Goal: Information Seeking & Learning: Learn about a topic

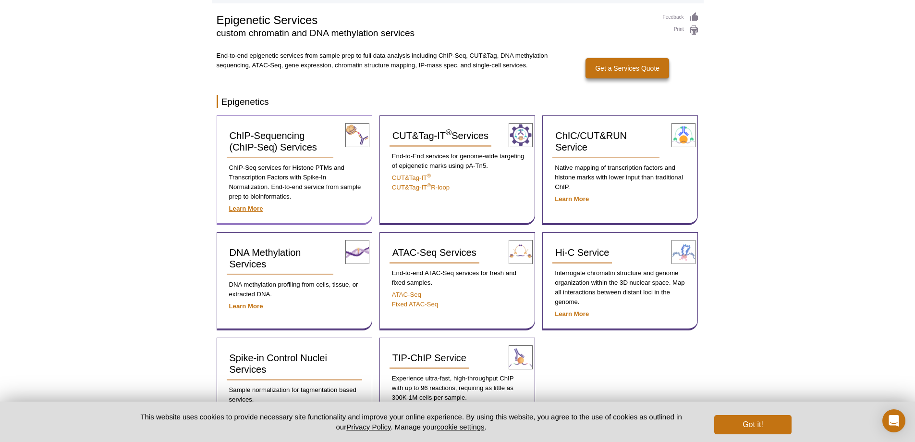
scroll to position [82, 0]
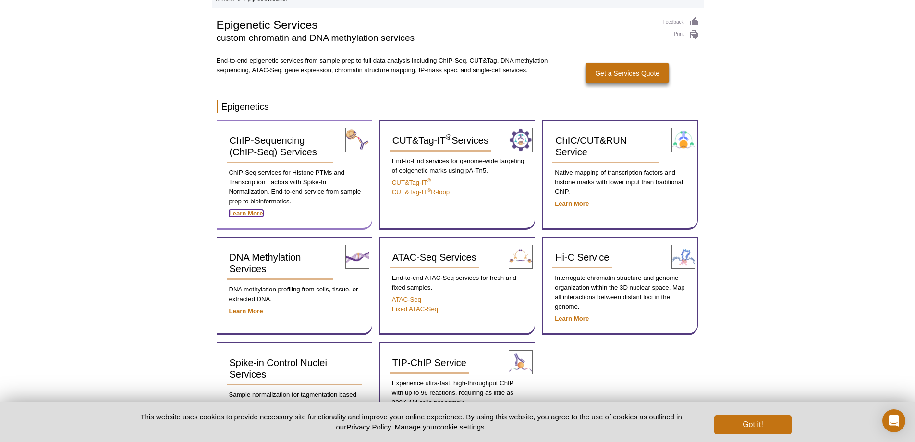
click at [256, 213] on strong "Learn More" at bounding box center [246, 213] width 34 height 7
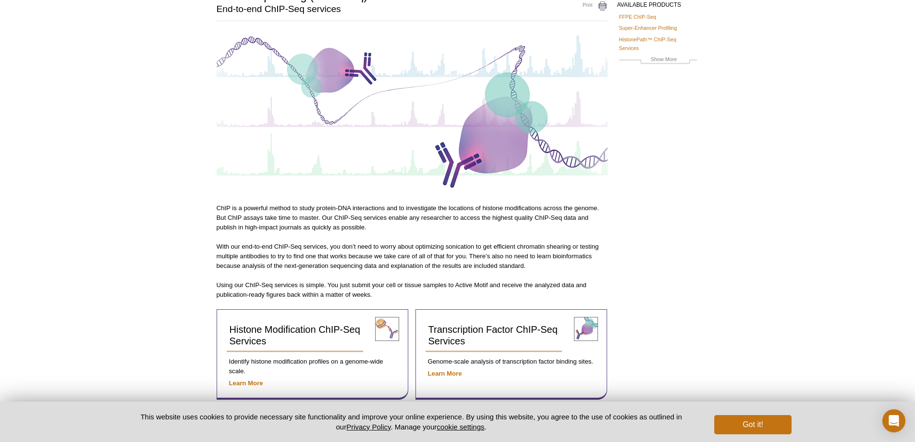
scroll to position [82, 0]
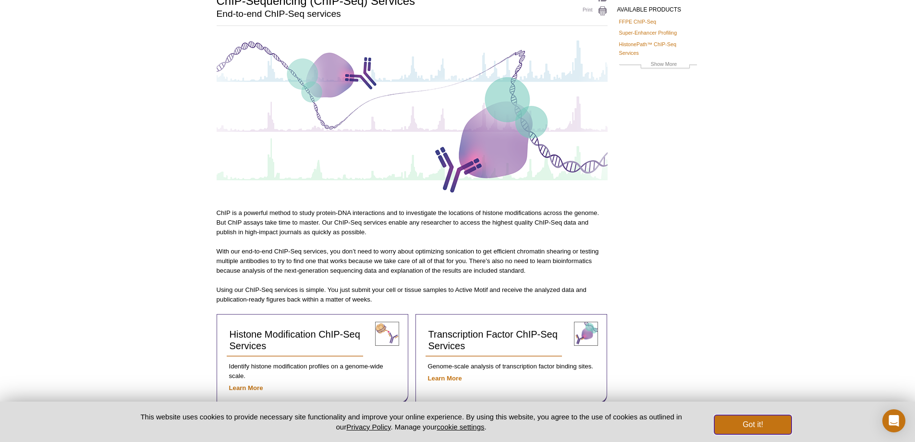
click at [756, 430] on button "Got it!" at bounding box center [753, 424] width 77 height 19
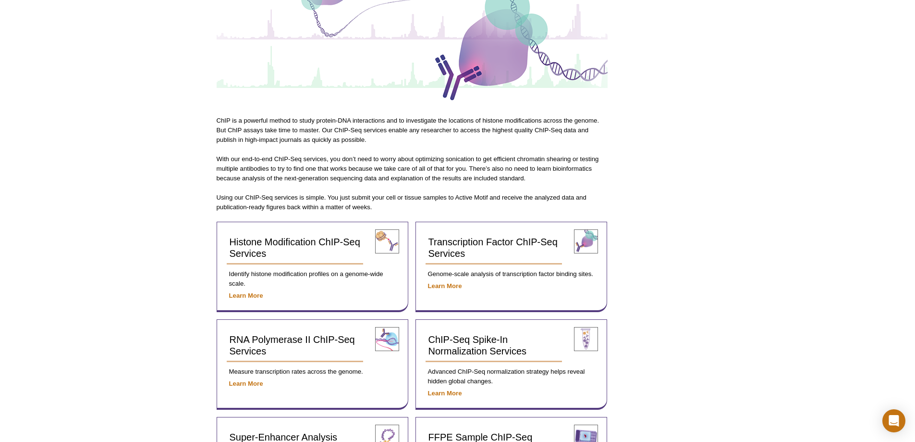
scroll to position [178, 0]
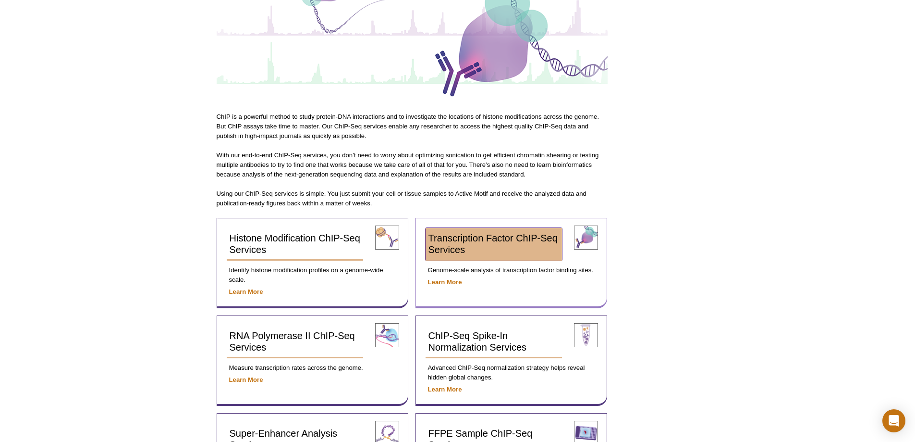
click at [550, 239] on span "Transcription Factor ChIP-Seq Services" at bounding box center [493, 244] width 129 height 22
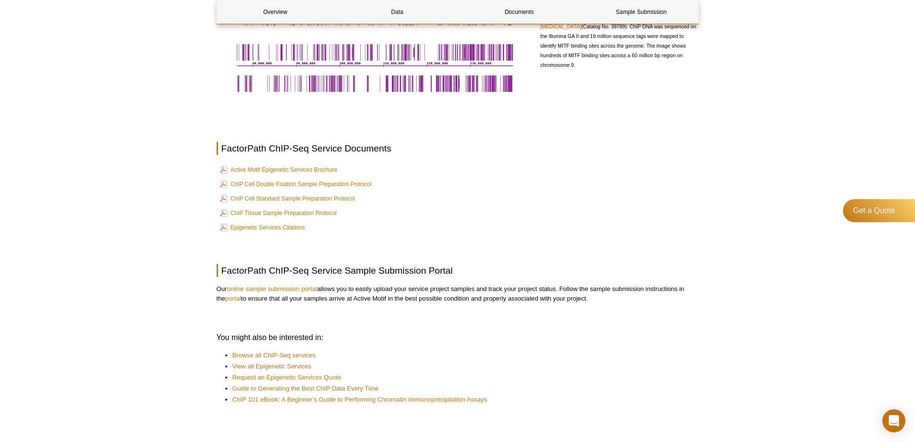
scroll to position [472, 0]
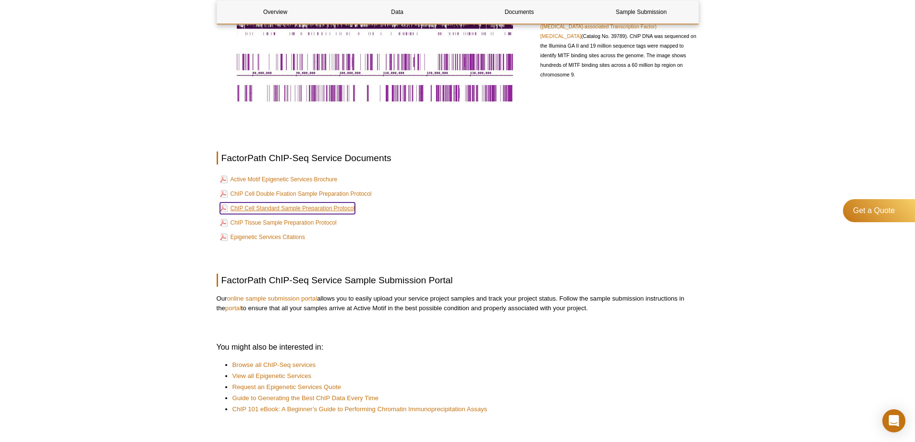
click at [330, 210] on link "ChIP Cell Standard Sample Preparation Protocol" at bounding box center [287, 208] width 135 height 12
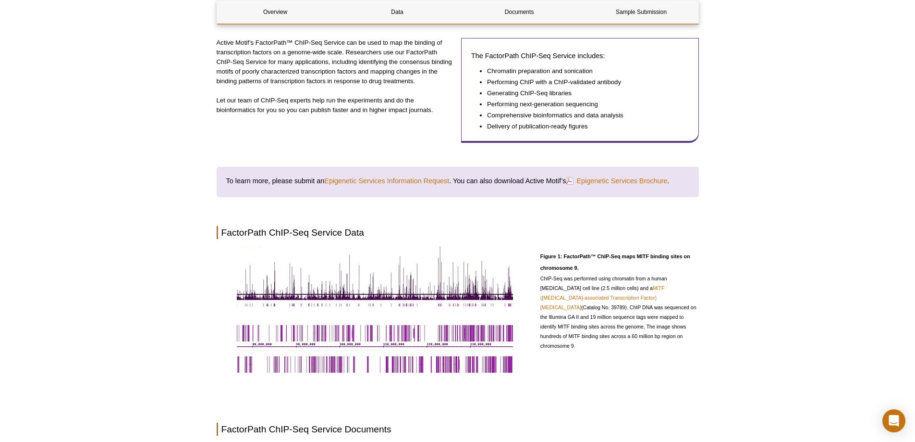
scroll to position [136, 0]
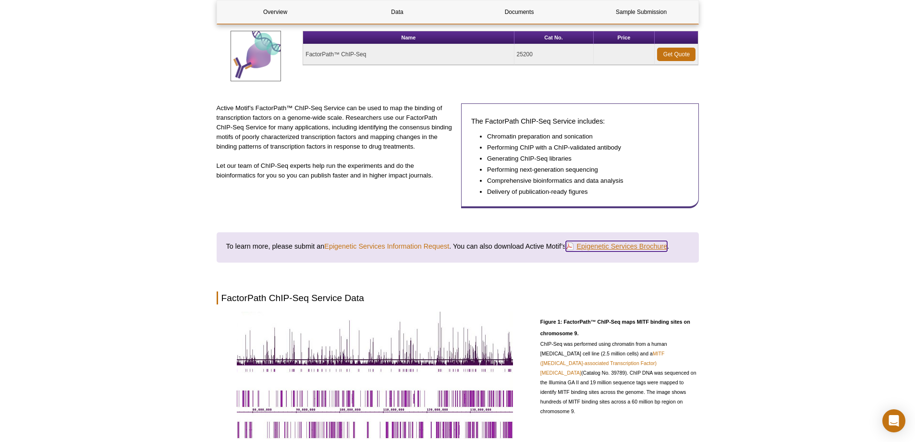
click at [615, 247] on link "Epigenetic Services Brochure" at bounding box center [616, 246] width 101 height 11
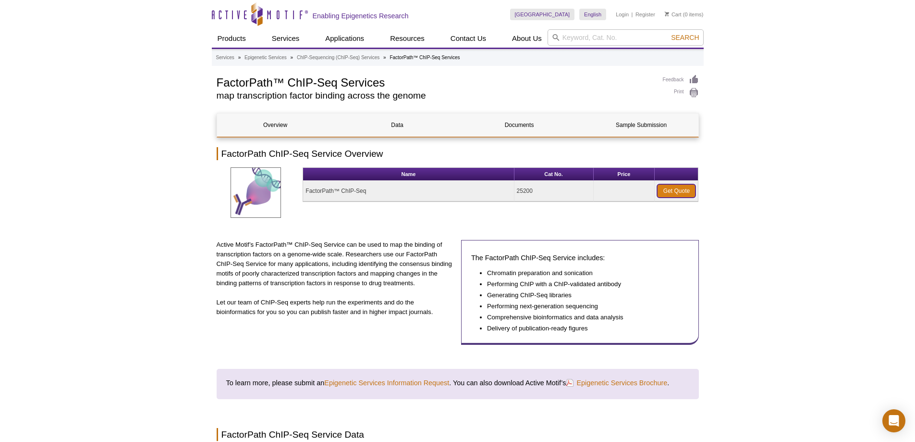
click at [681, 190] on link "Get Quote" at bounding box center [676, 190] width 38 height 13
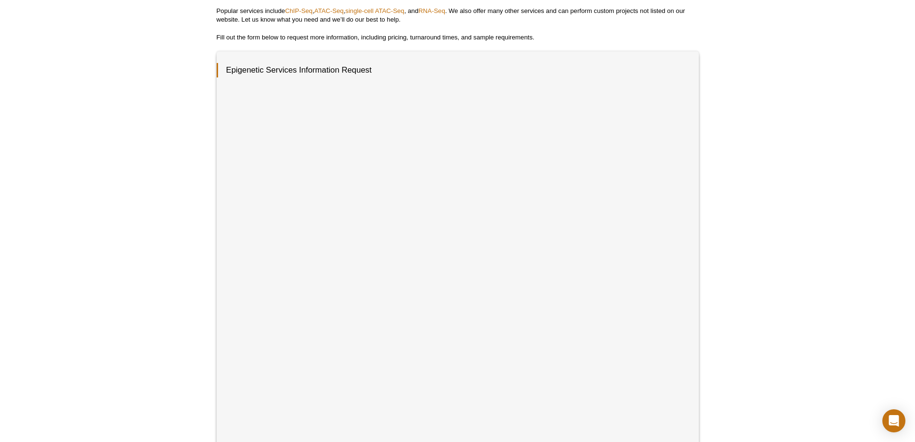
scroll to position [144, 0]
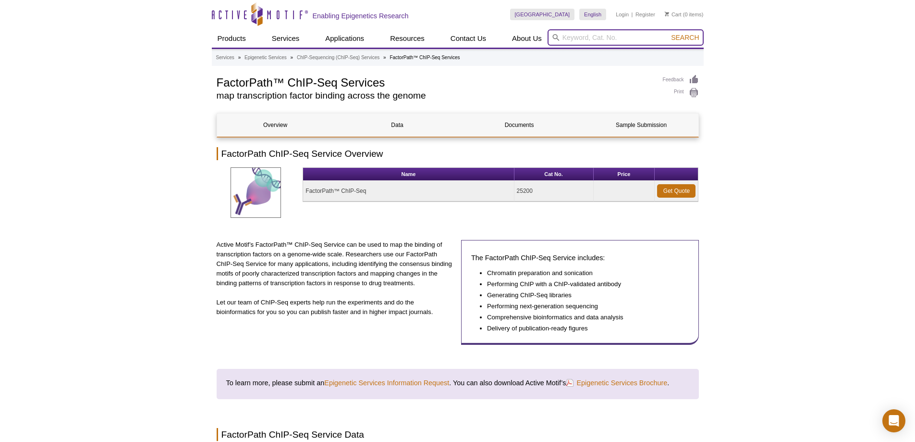
click at [567, 40] on input "search" at bounding box center [626, 37] width 156 height 16
type input "chip-it"
click at [668, 33] on button "Search" at bounding box center [685, 37] width 34 height 9
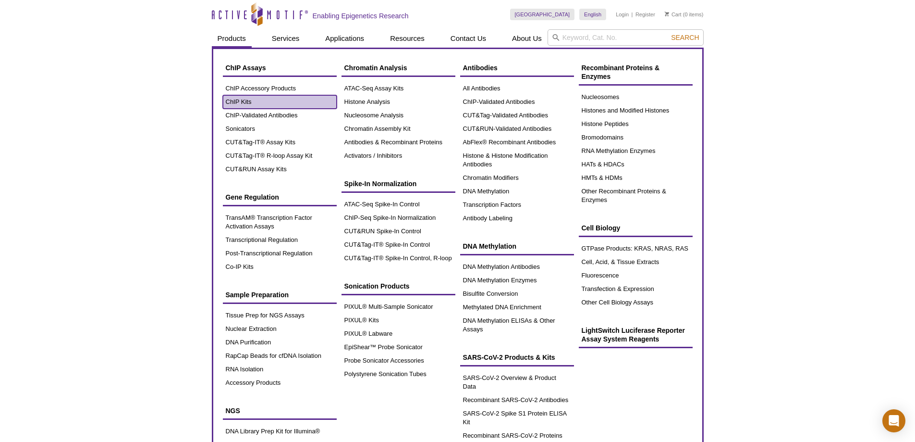
click at [238, 102] on link "ChIP Kits" at bounding box center [280, 101] width 114 height 13
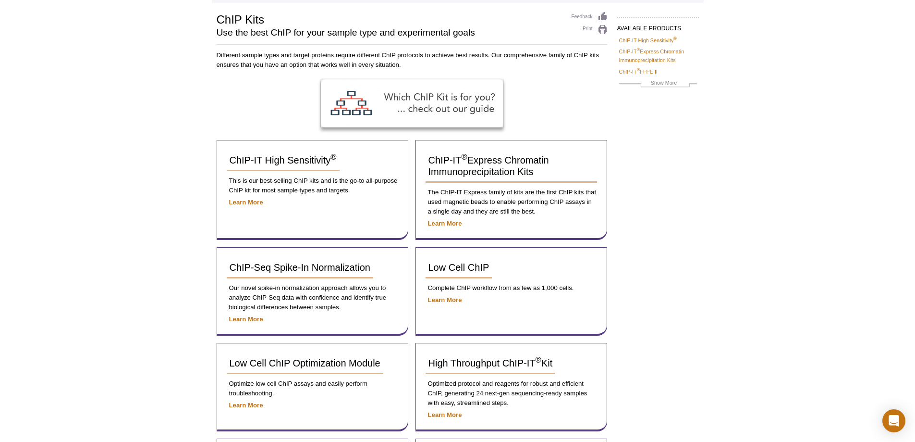
scroll to position [144, 0]
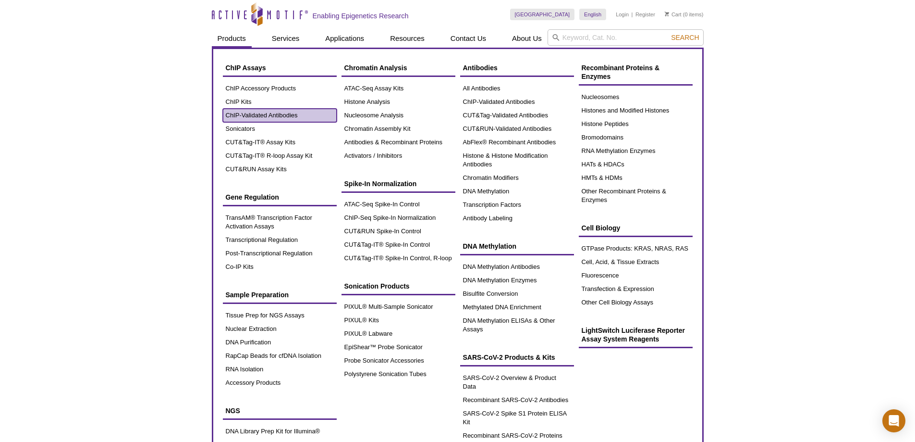
click at [250, 119] on link "ChIP-Validated Antibodies" at bounding box center [280, 115] width 114 height 13
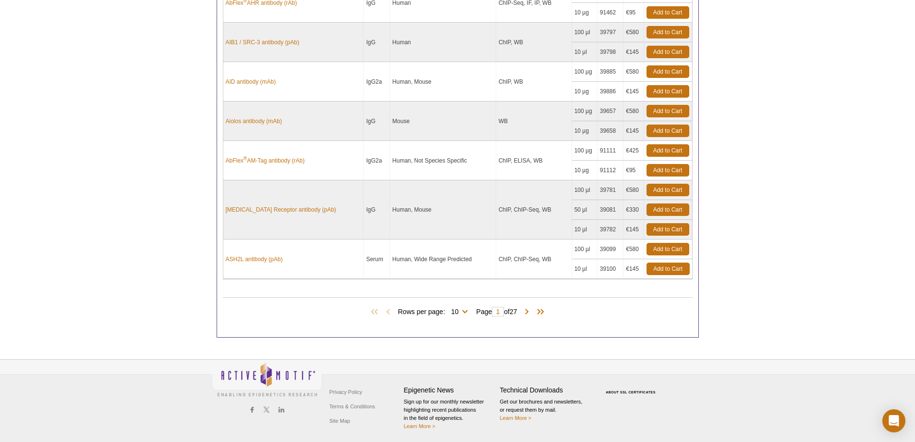
scroll to position [749, 0]
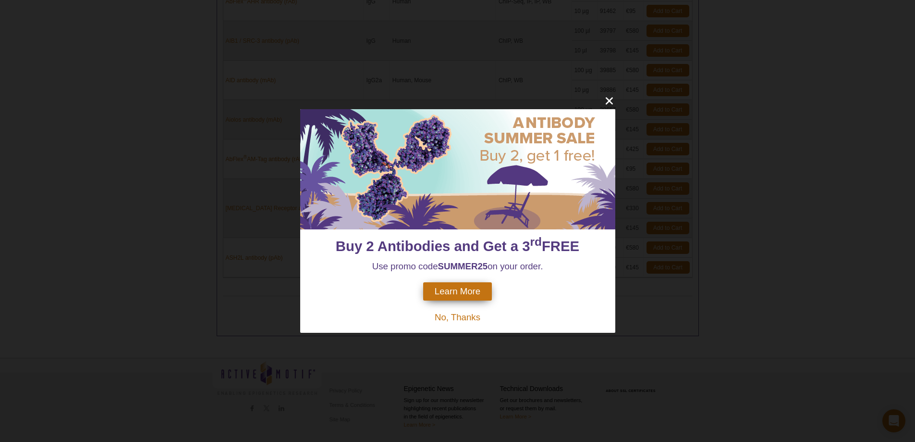
click at [464, 317] on span "No, Thanks" at bounding box center [458, 317] width 46 height 10
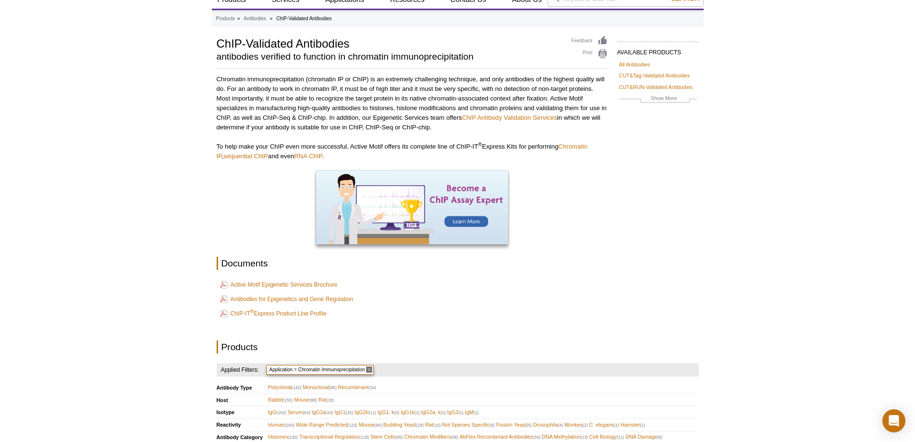
scroll to position [0, 0]
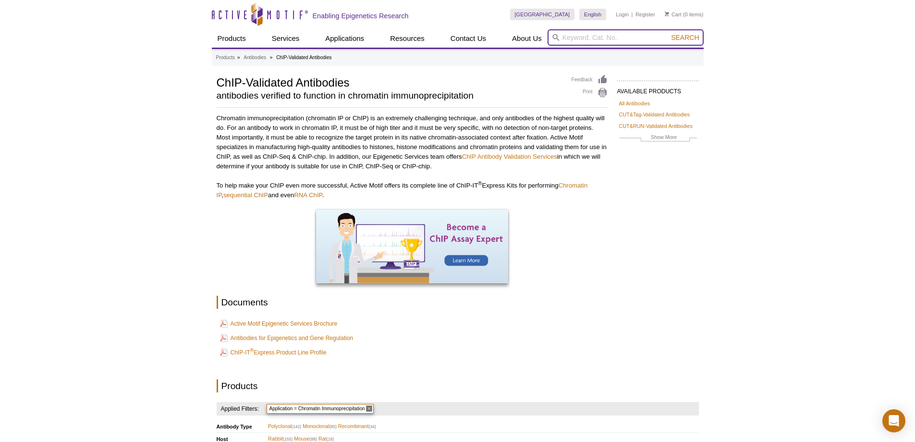
click at [613, 36] on input "search" at bounding box center [626, 37] width 156 height 16
type input "NRF"
click at [668, 33] on button "Search" at bounding box center [685, 37] width 34 height 9
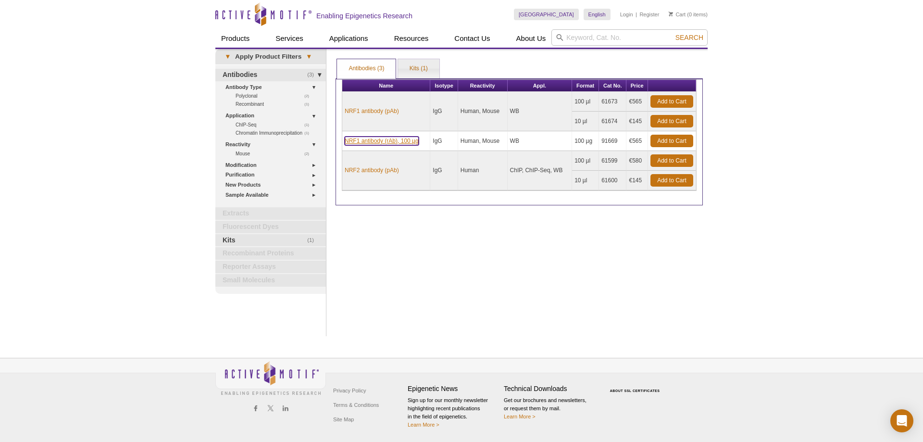
click at [383, 140] on link "NRF1 antibody (rAb), 100 µg" at bounding box center [382, 140] width 74 height 9
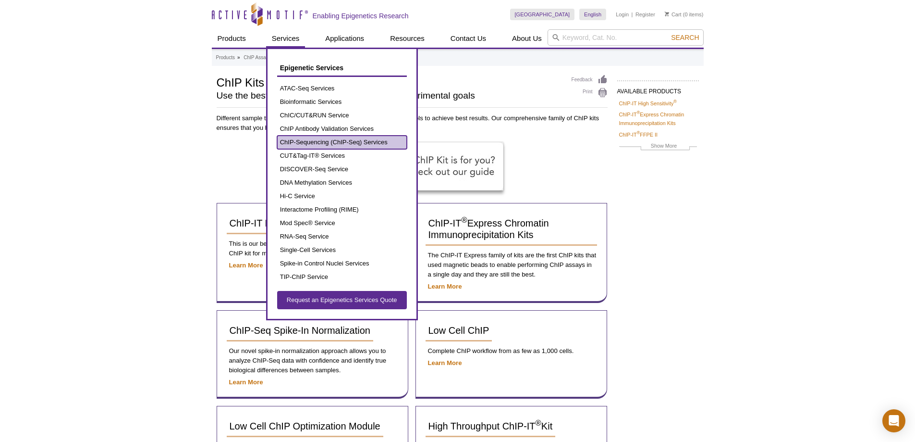
click at [351, 142] on link "ChIP-Sequencing (ChIP-Seq) Services" at bounding box center [342, 142] width 130 height 13
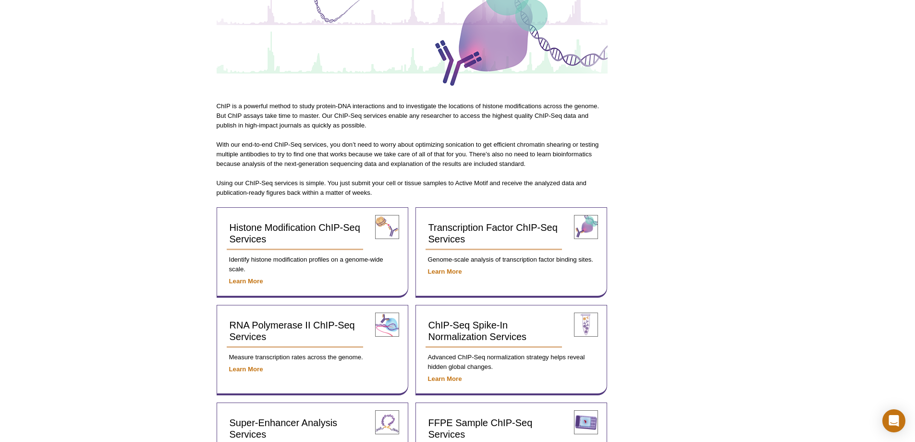
scroll to position [192, 0]
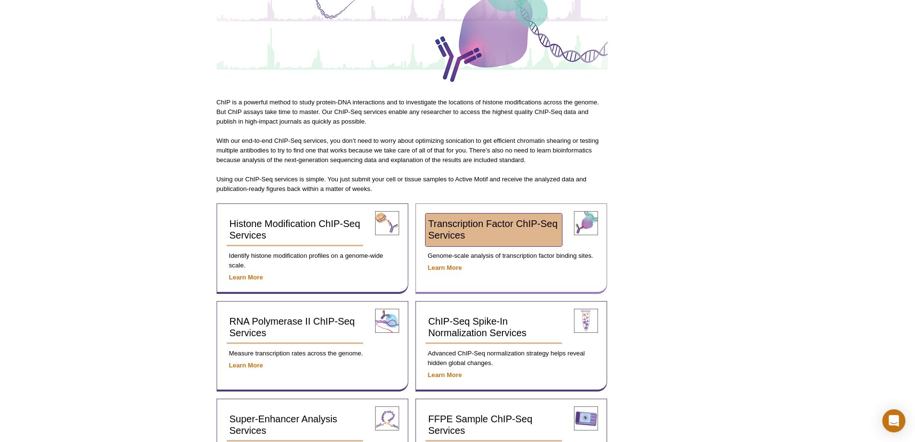
click at [548, 224] on span "Transcription Factor ChIP-Seq Services" at bounding box center [493, 229] width 129 height 22
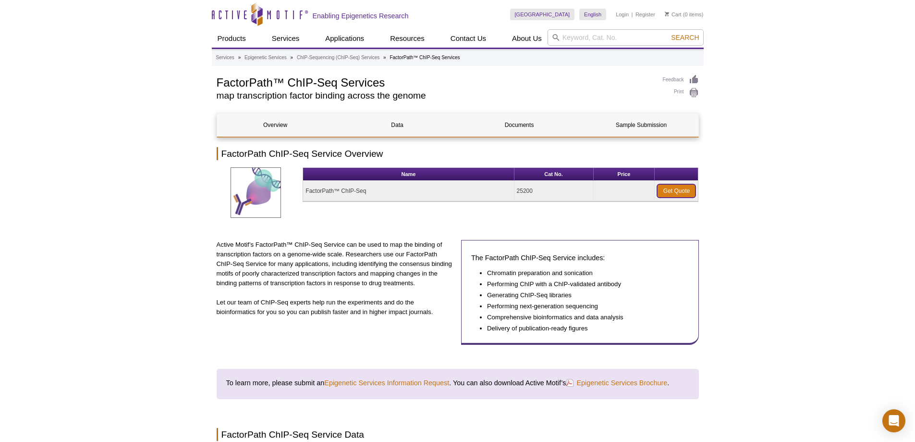
click at [679, 193] on link "Get Quote" at bounding box center [676, 190] width 38 height 13
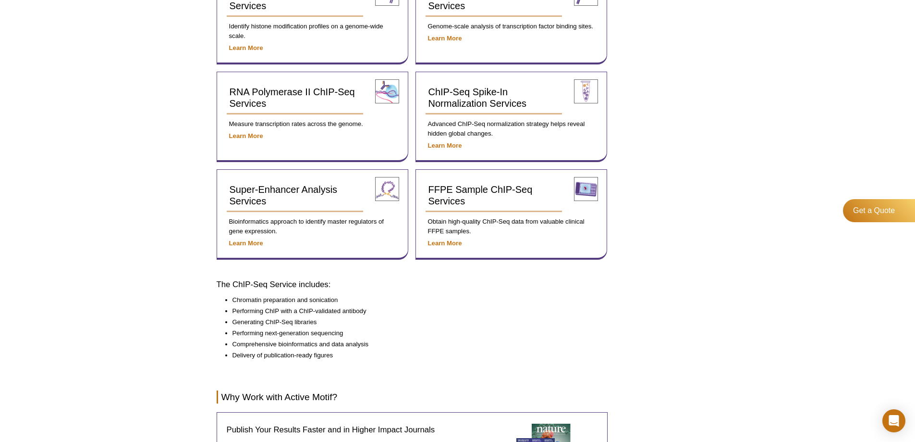
scroll to position [192, 0]
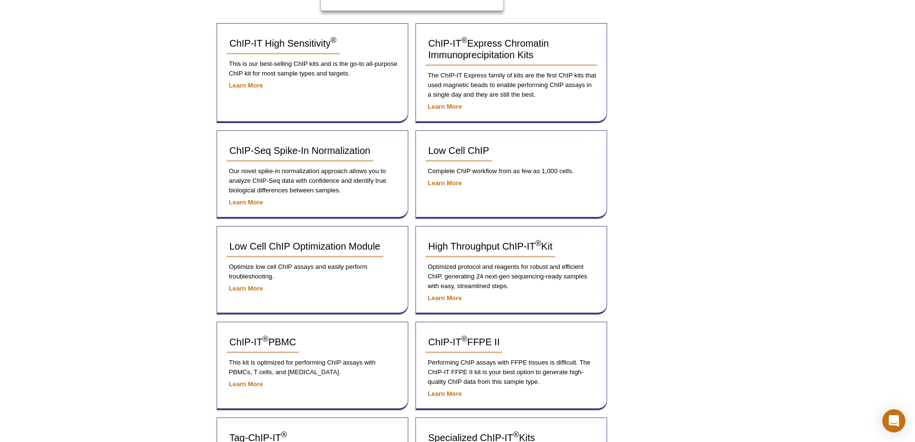
scroll to position [192, 0]
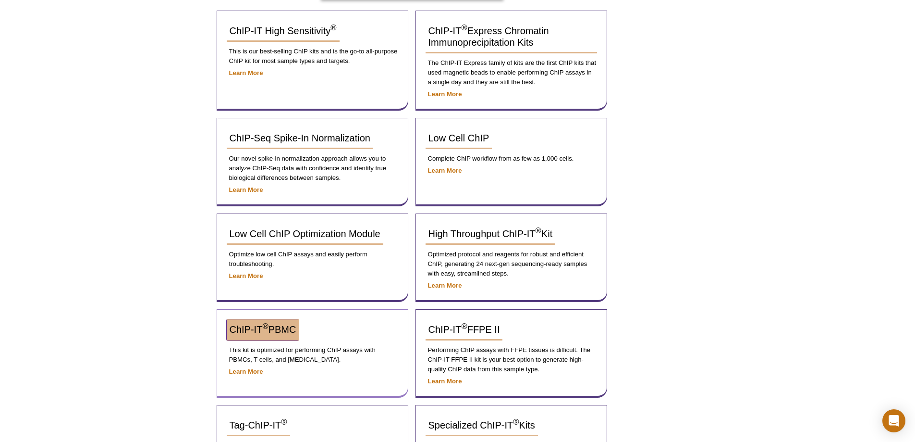
click at [264, 333] on span "ChIP-IT ® PBMC" at bounding box center [263, 329] width 67 height 11
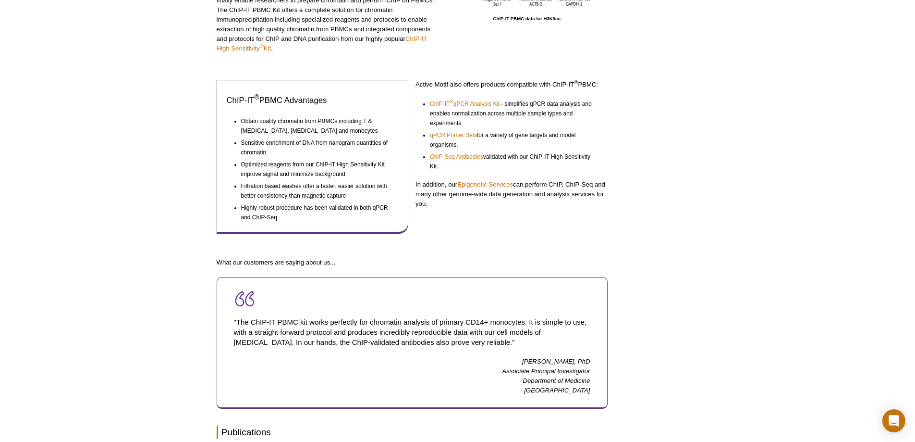
scroll to position [240, 0]
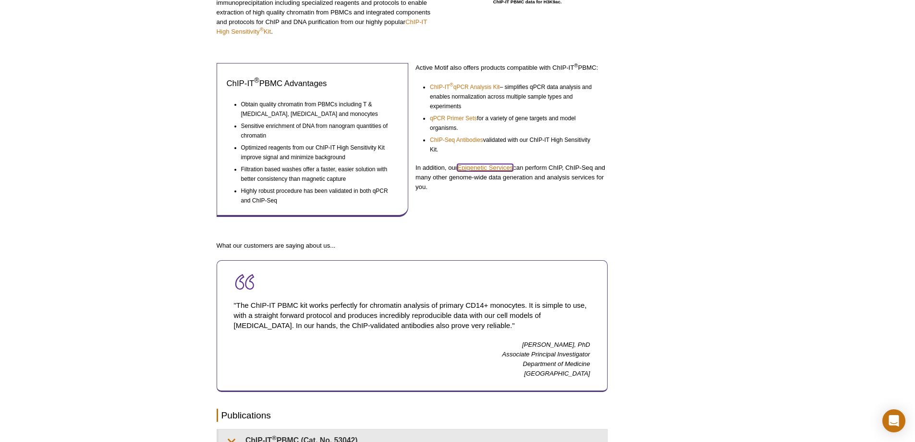
click at [477, 167] on link "Epigenetic Services" at bounding box center [485, 167] width 56 height 7
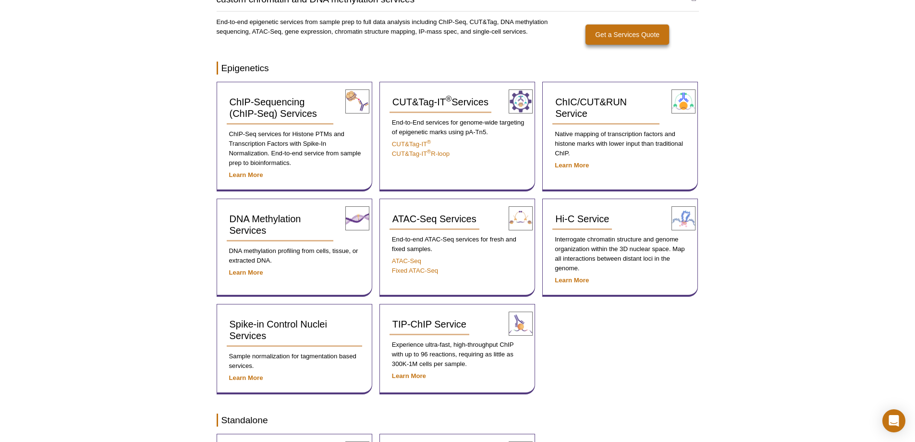
scroll to position [96, 0]
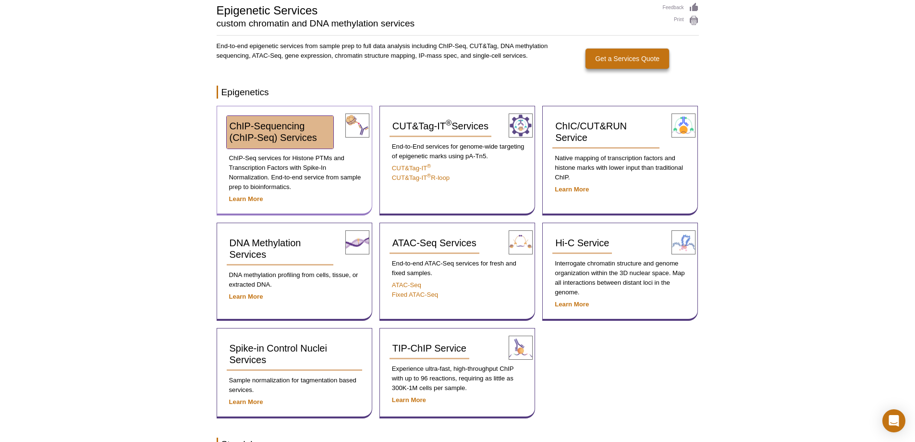
click at [274, 143] on link "ChIP-Sequencing (ChIP-Seq) Services" at bounding box center [280, 132] width 107 height 33
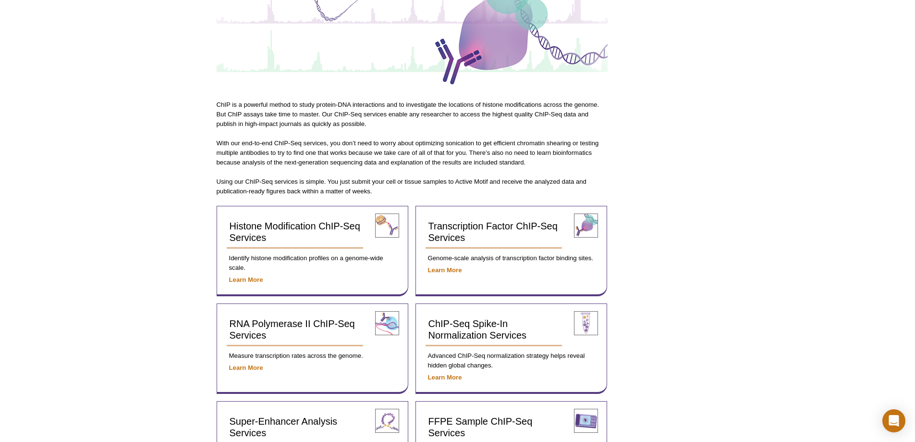
scroll to position [192, 0]
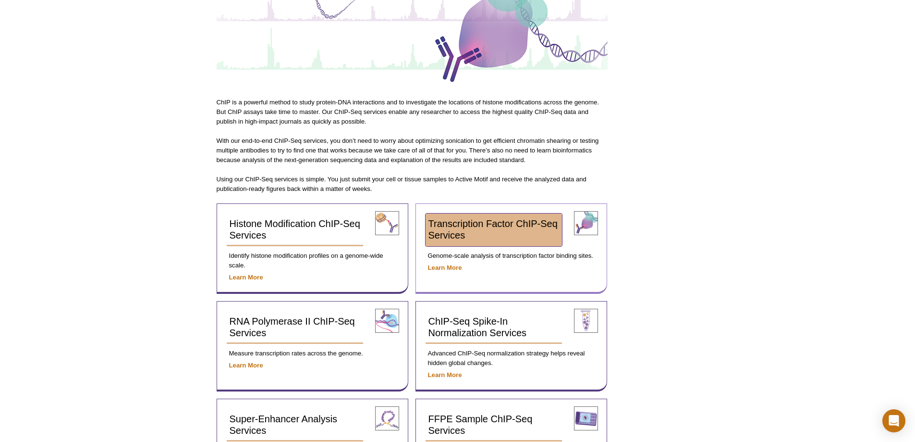
click at [544, 231] on link "Transcription Factor ChIP-Seq Services" at bounding box center [494, 229] width 137 height 33
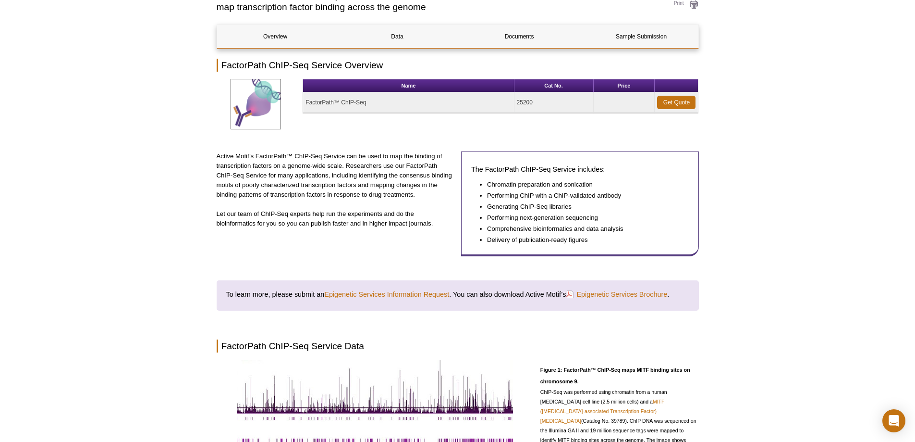
scroll to position [88, 0]
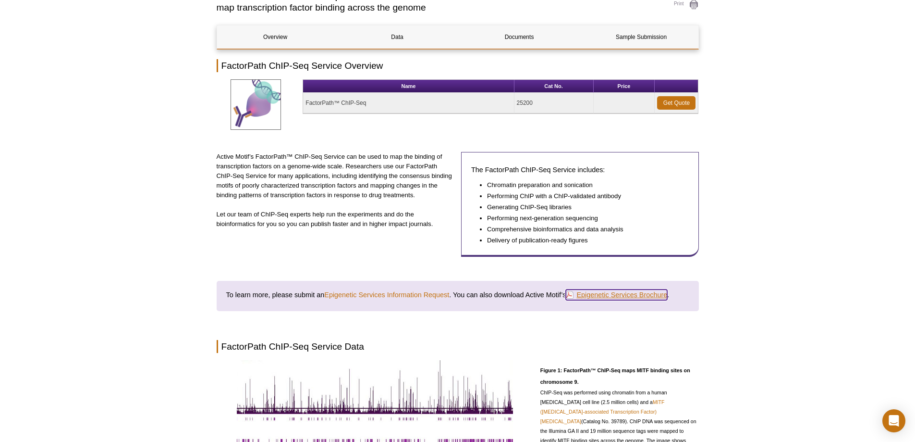
click at [635, 296] on link "Epigenetic Services Brochure" at bounding box center [616, 294] width 101 height 11
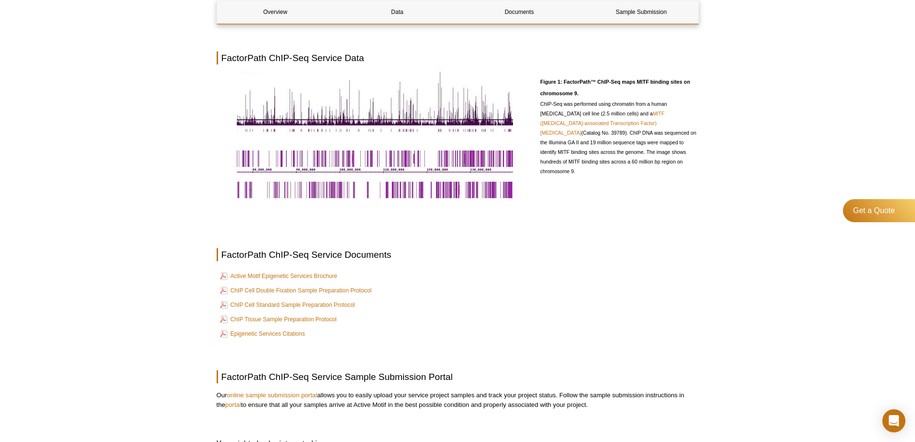
scroll to position [376, 0]
click at [329, 274] on link "Active Motif Epigenetic Services Brochure" at bounding box center [279, 276] width 118 height 12
click at [322, 305] on link "ChIP Cell Standard Sample Preparation Protocol" at bounding box center [287, 304] width 135 height 12
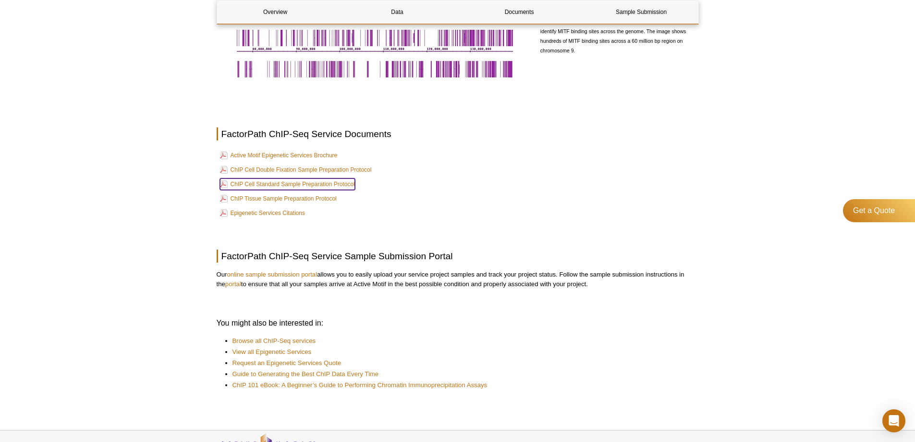
scroll to position [520, 0]
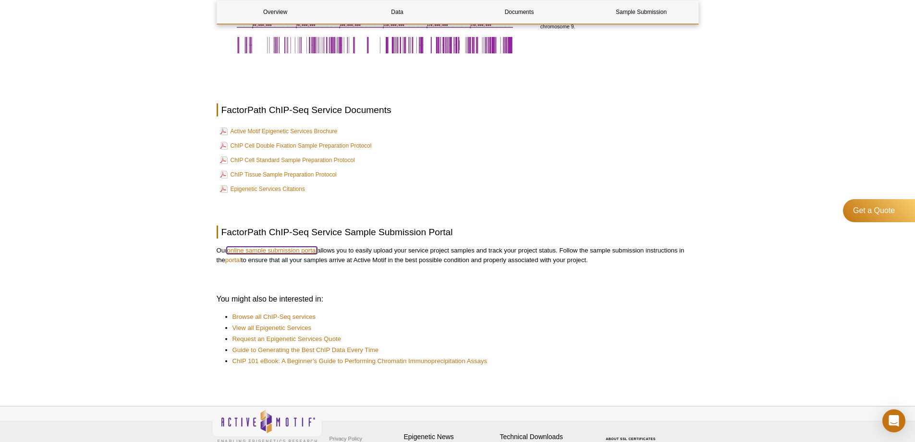
click at [308, 247] on link "online sample submission portal" at bounding box center [272, 250] width 90 height 7
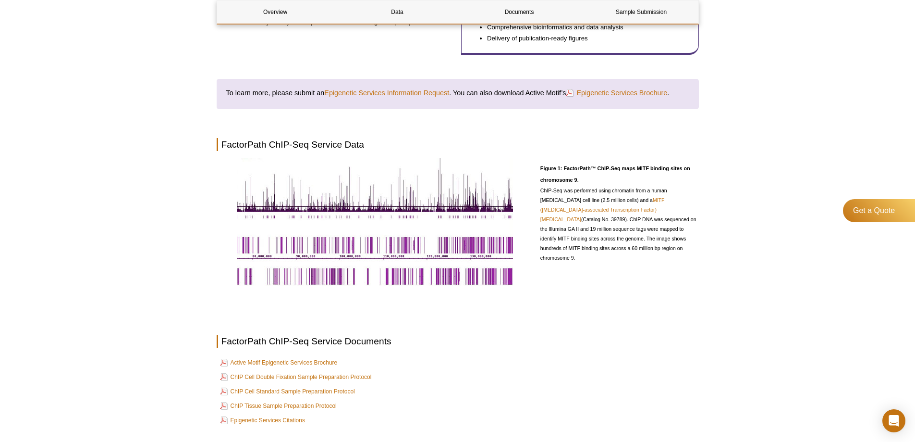
scroll to position [280, 0]
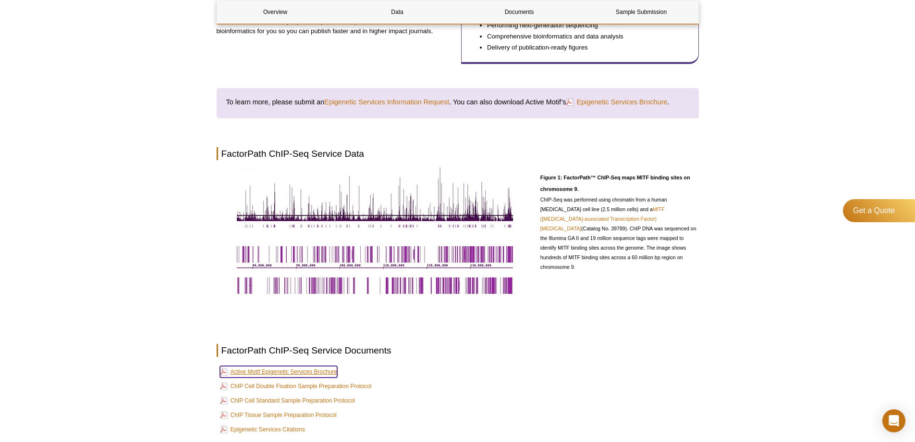
click at [332, 371] on link "Active Motif Epigenetic Services Brochure" at bounding box center [279, 372] width 118 height 12
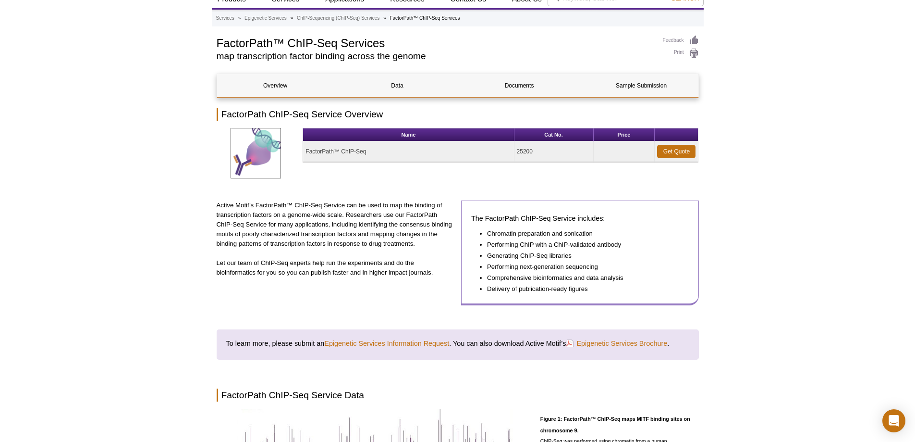
scroll to position [0, 0]
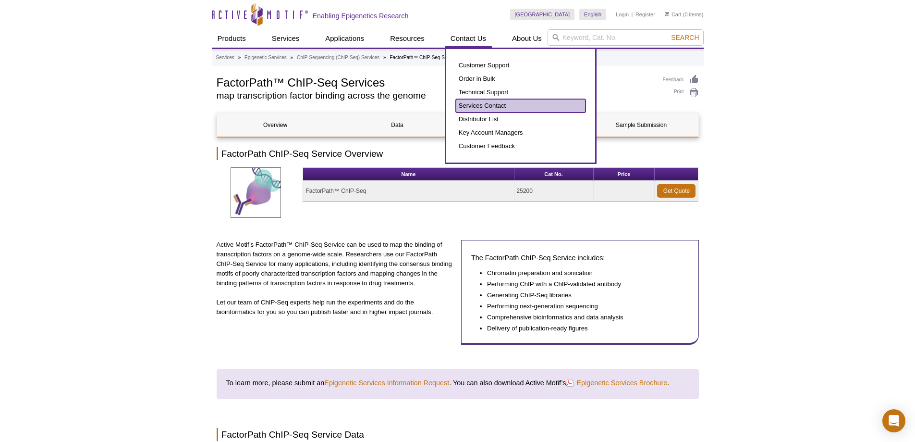
click at [505, 104] on link "Services Contact" at bounding box center [521, 105] width 130 height 13
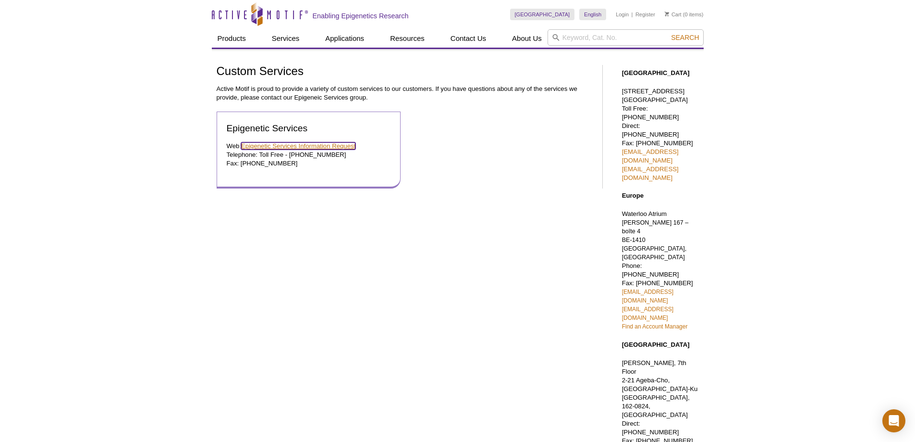
click at [339, 143] on link "Epigenetic Services Information Request" at bounding box center [298, 145] width 114 height 7
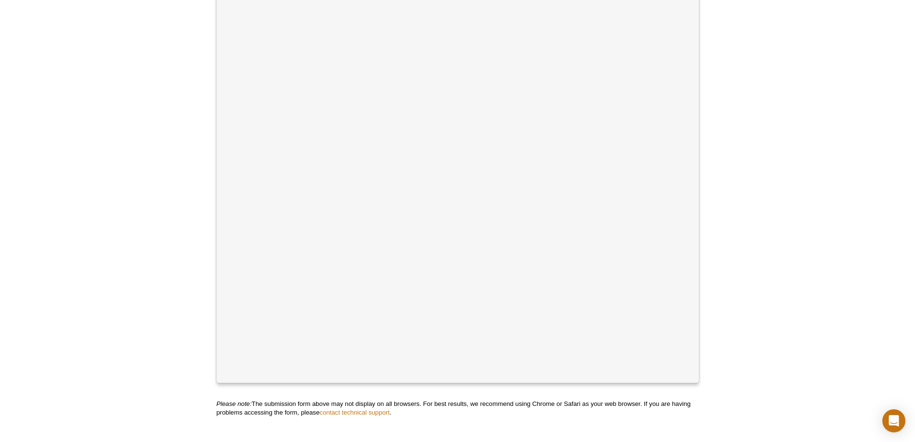
scroll to position [336, 0]
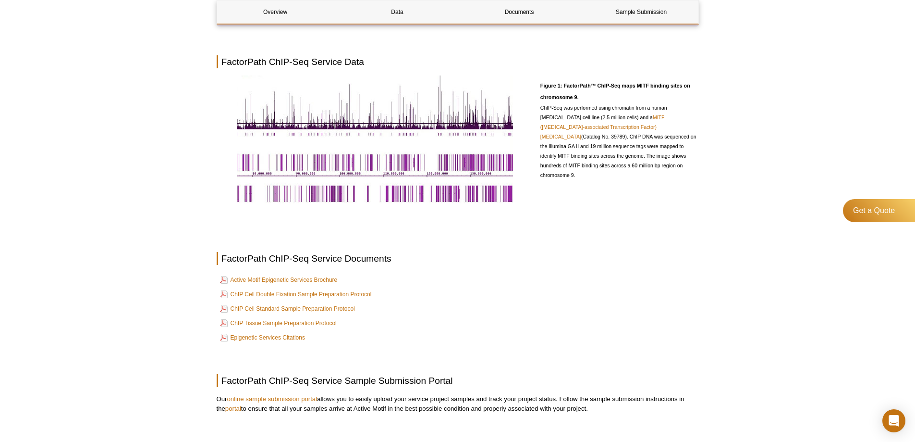
scroll to position [376, 0]
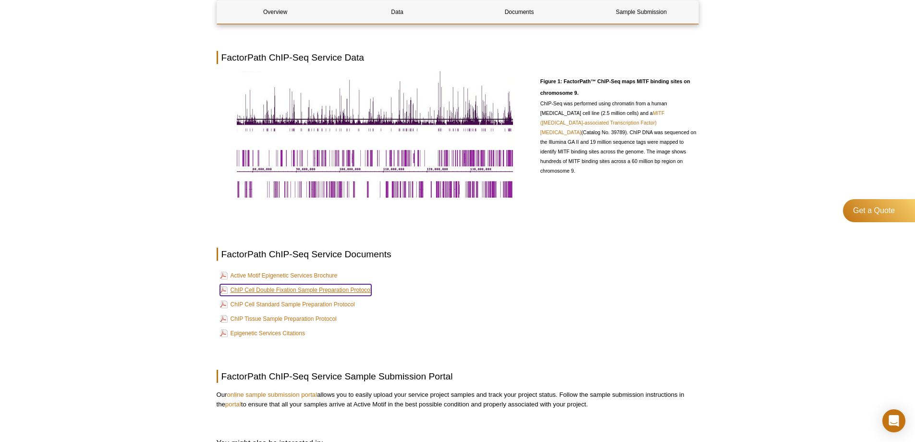
click at [344, 289] on link "ChIP Cell Double Fixation Sample Preparation Protocol" at bounding box center [296, 290] width 152 height 12
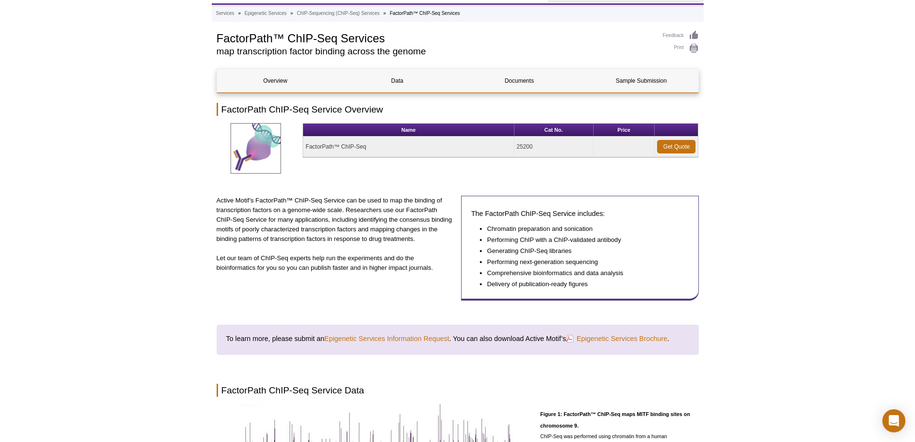
scroll to position [0, 0]
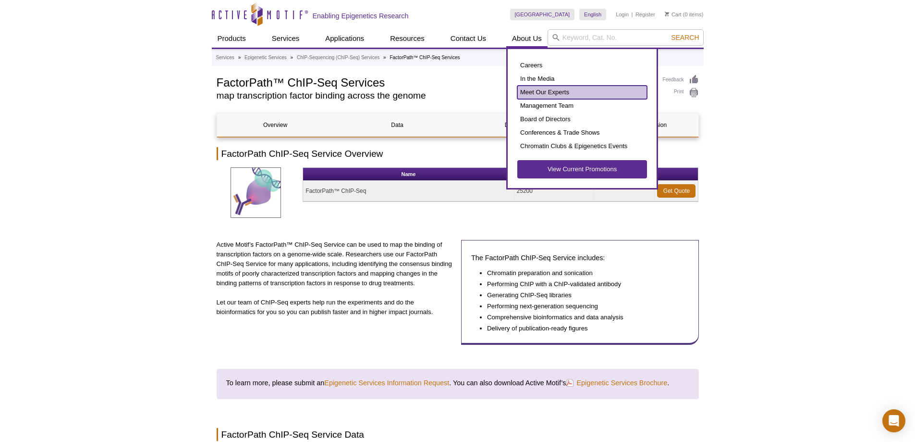
click at [586, 93] on link "Meet Our Experts" at bounding box center [583, 92] width 130 height 13
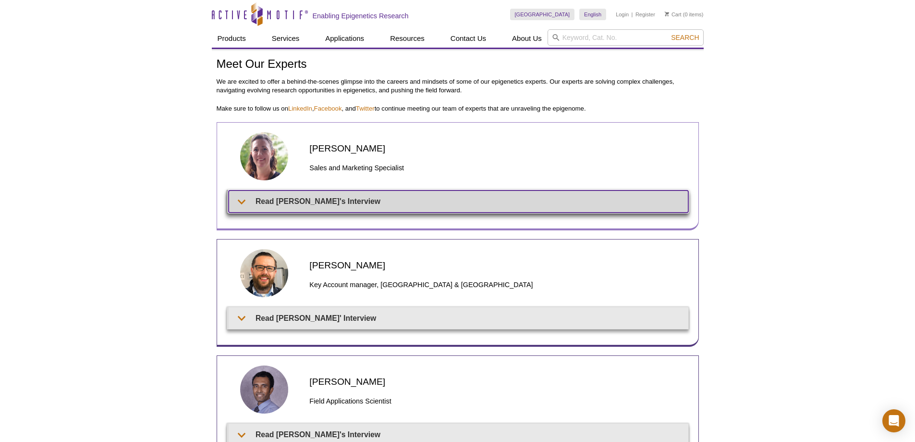
click at [243, 201] on summary "Read Anne-Sophie's Interview" at bounding box center [459, 201] width 460 height 22
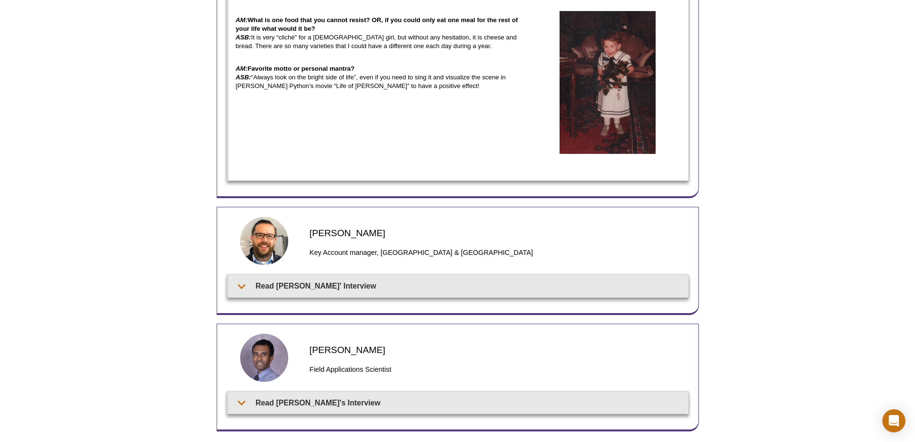
scroll to position [769, 0]
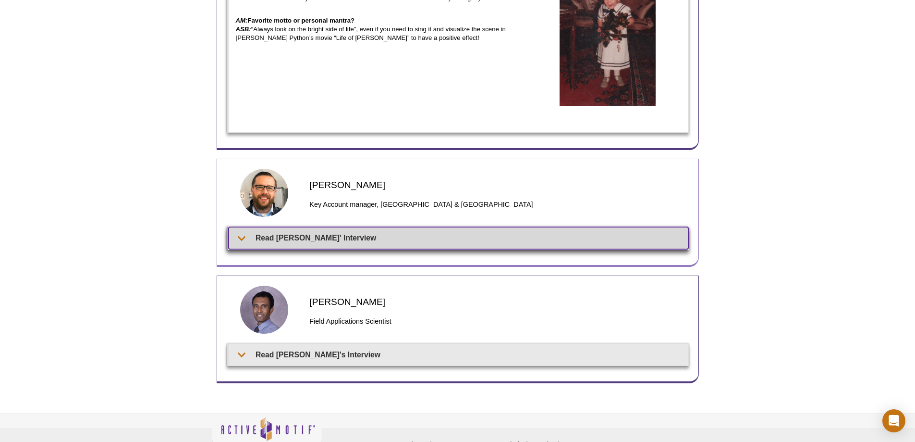
click at [317, 227] on summary "Read Matthias' Interview" at bounding box center [459, 238] width 460 height 22
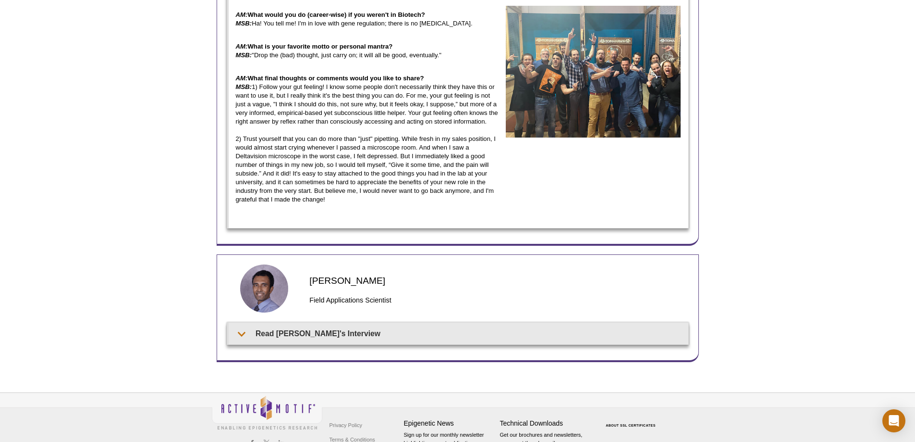
scroll to position [2235, 0]
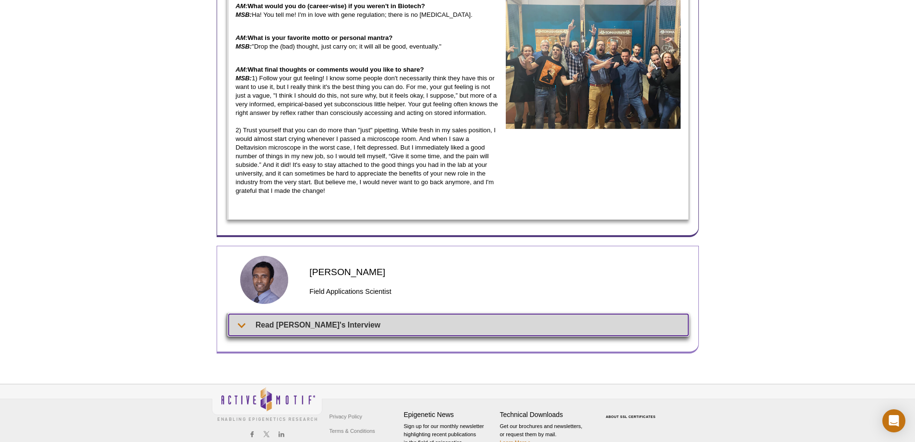
drag, startPoint x: 296, startPoint y: 296, endPoint x: 301, endPoint y: 298, distance: 5.8
click at [296, 314] on summary "Read Rwik's Interview" at bounding box center [459, 325] width 460 height 22
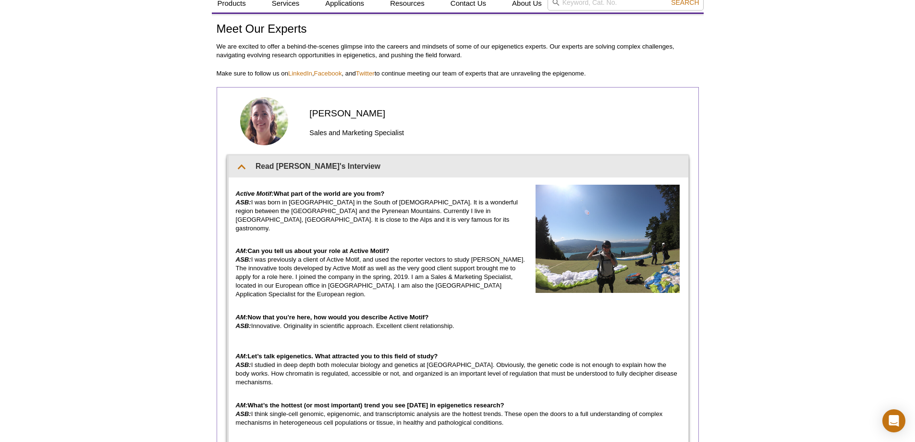
scroll to position [0, 0]
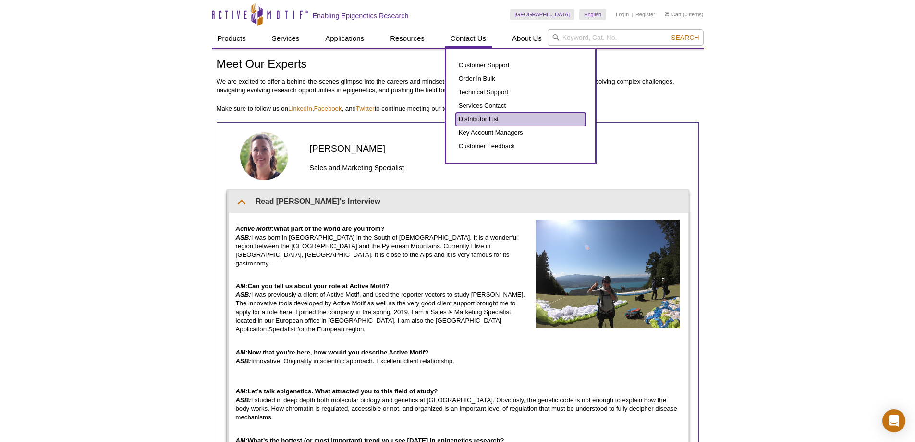
click at [504, 119] on link "Distributor List" at bounding box center [521, 118] width 130 height 13
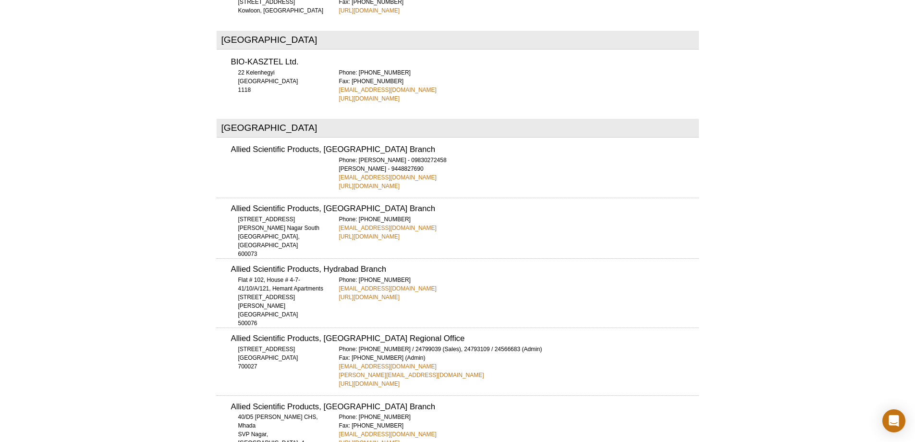
scroll to position [1682, 0]
